Goal: Navigation & Orientation: Find specific page/section

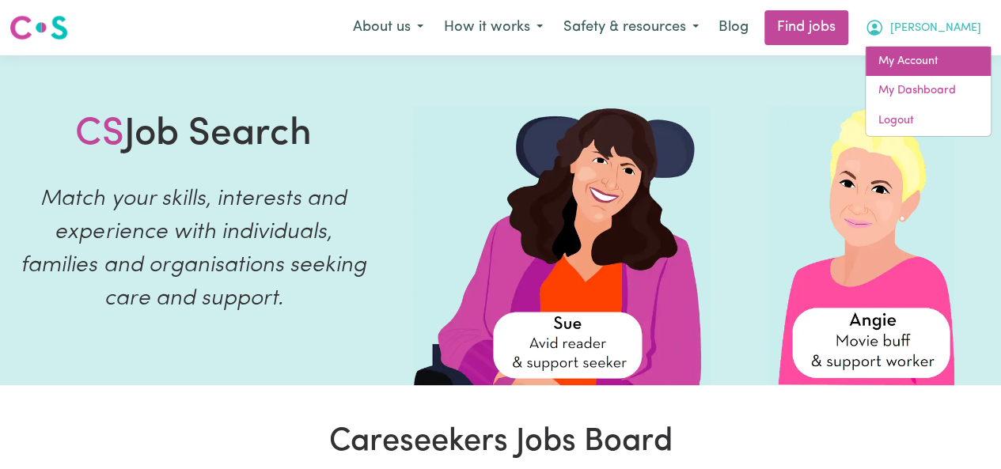
click at [908, 59] on link "My Account" at bounding box center [927, 62] width 125 height 30
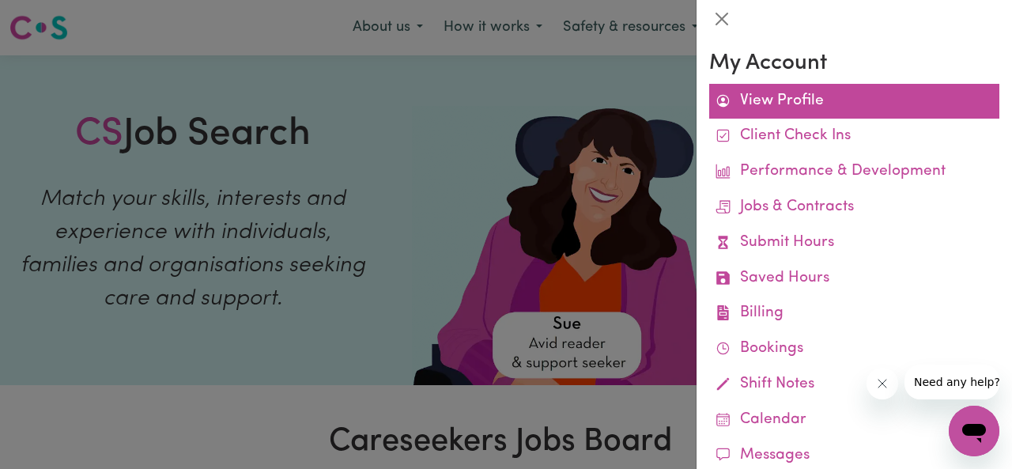
click at [751, 101] on link "View Profile" at bounding box center [855, 102] width 290 height 36
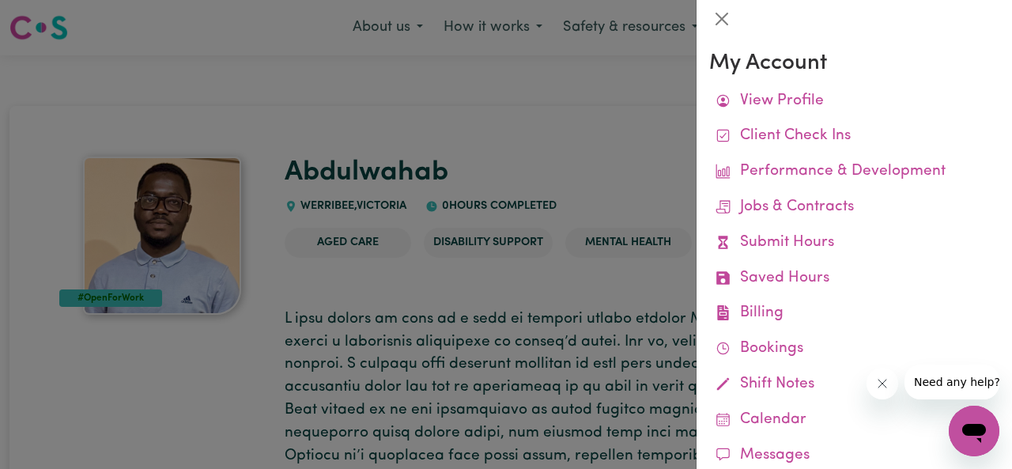
click at [612, 328] on div at bounding box center [506, 234] width 1012 height 469
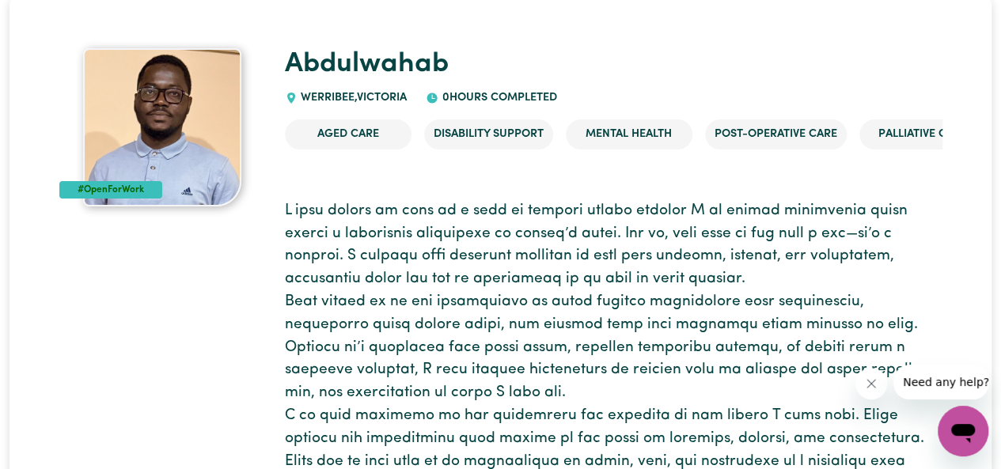
scroll to position [108, 0]
click at [287, 97] on icon at bounding box center [291, 98] width 8 height 11
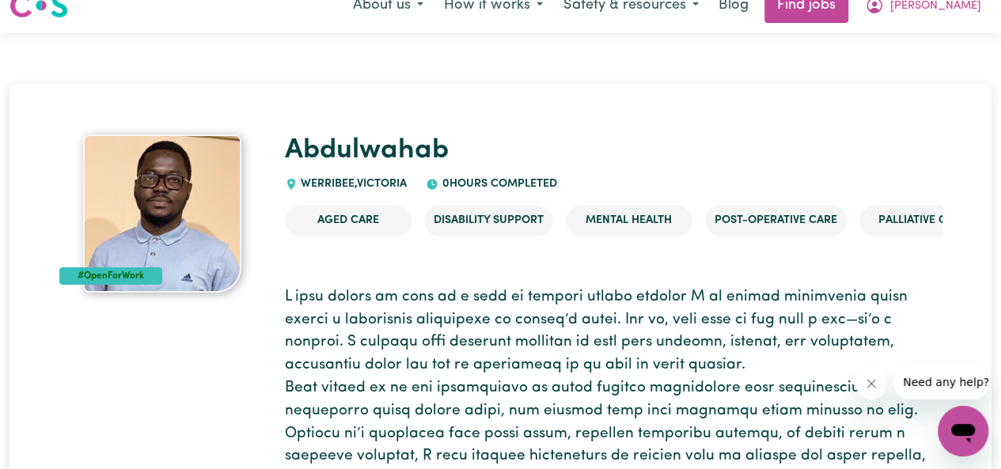
scroll to position [0, 0]
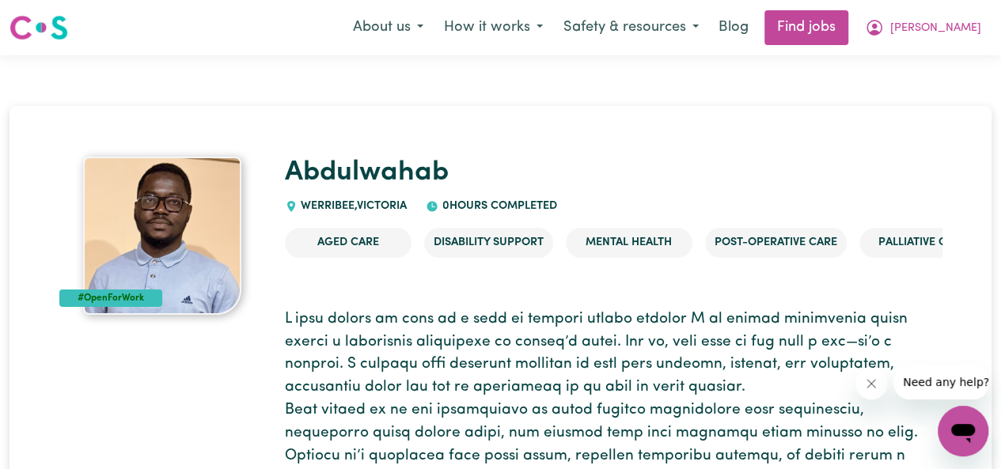
click at [358, 209] on span "WERRIBEE , [GEOGRAPHIC_DATA]" at bounding box center [352, 206] width 110 height 12
click at [291, 206] on icon at bounding box center [291, 206] width 13 height 13
click at [327, 206] on span "WERRIBEE , [GEOGRAPHIC_DATA]" at bounding box center [352, 206] width 110 height 12
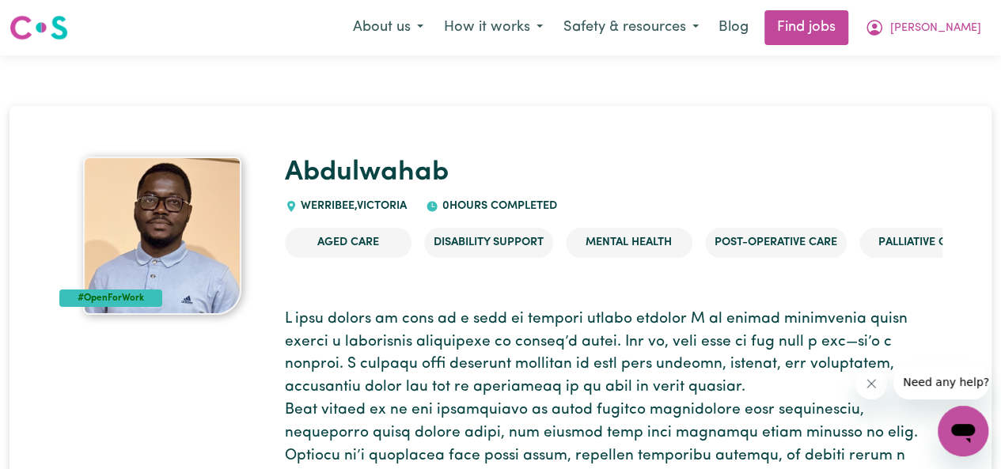
click at [289, 206] on icon at bounding box center [291, 206] width 8 height 11
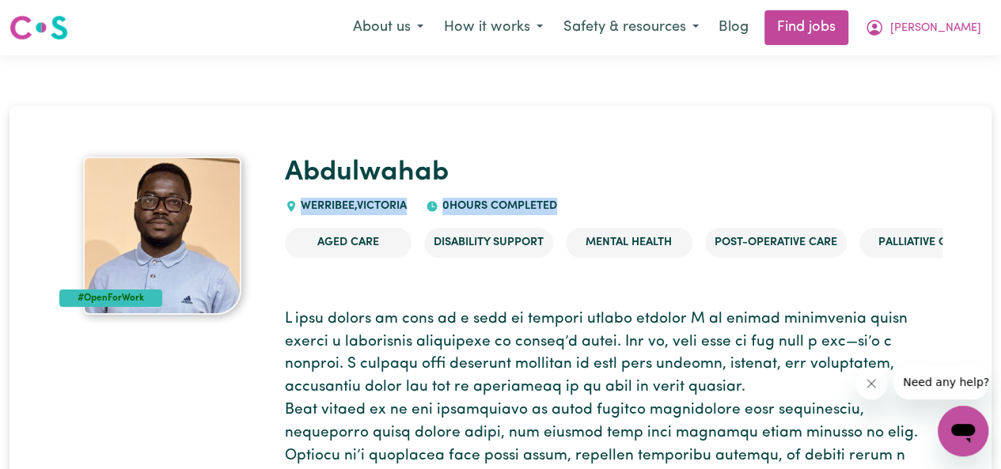
click at [289, 206] on icon at bounding box center [291, 206] width 8 height 11
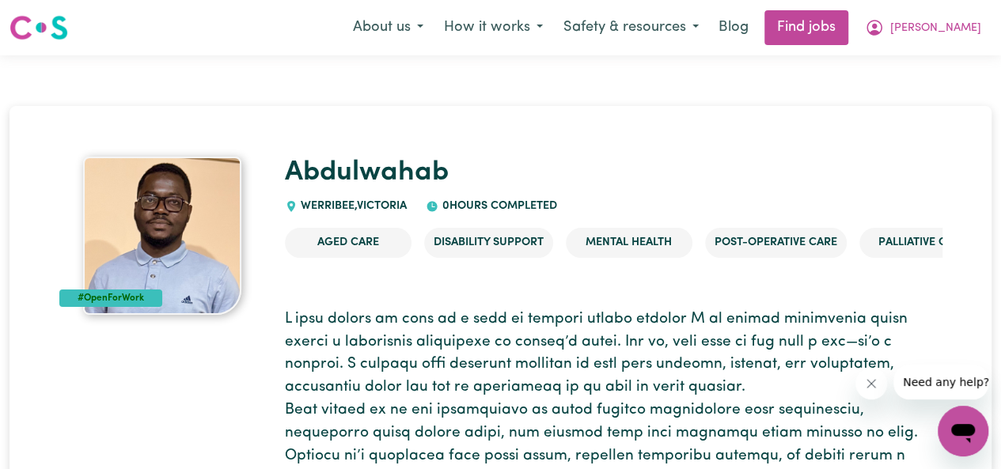
click at [289, 206] on icon at bounding box center [291, 206] width 8 height 11
click at [923, 29] on span "[PERSON_NAME]" at bounding box center [935, 28] width 91 height 17
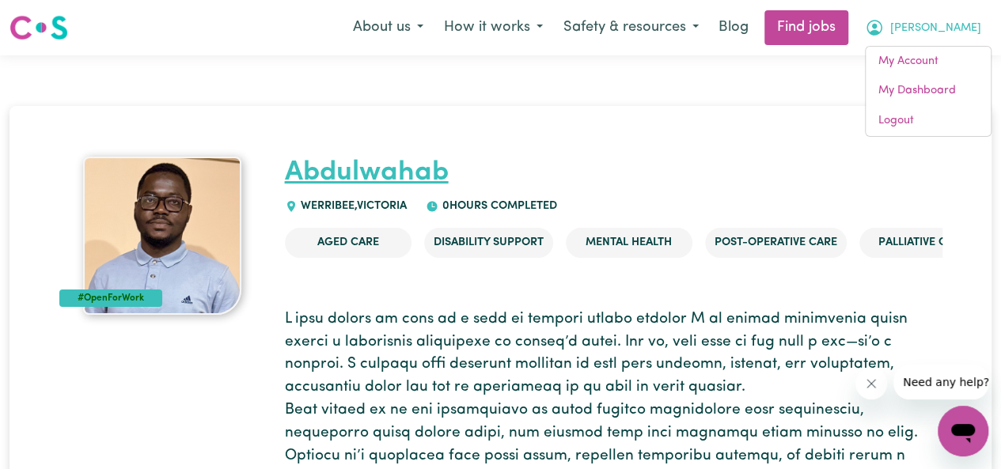
click at [399, 164] on link "Abdulwahab" at bounding box center [367, 173] width 164 height 28
click at [368, 178] on link "Abdulwahab" at bounding box center [367, 173] width 164 height 28
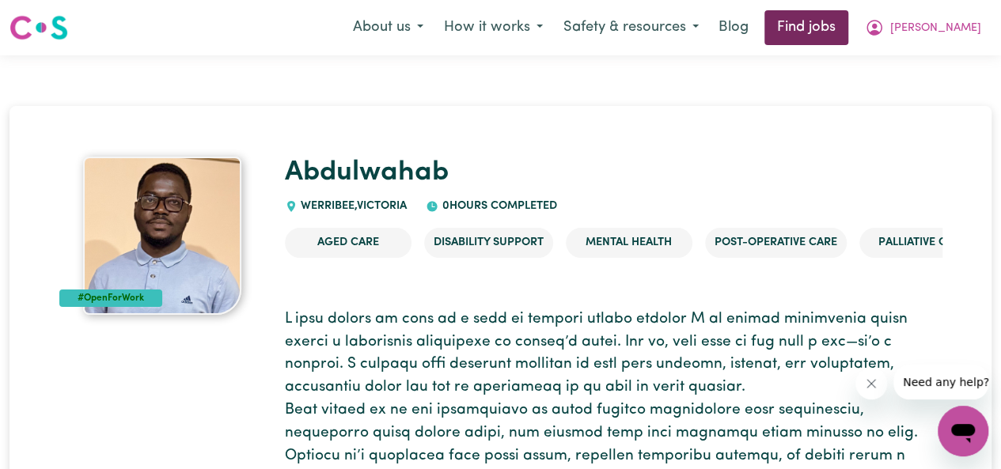
click at [782, 23] on link "Find jobs" at bounding box center [806, 27] width 84 height 35
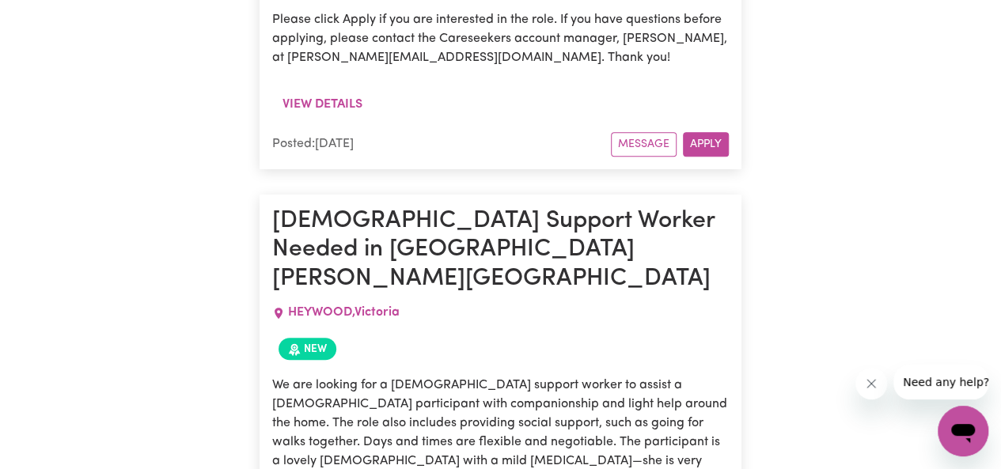
scroll to position [7588, 0]
